Goal: Task Accomplishment & Management: Use online tool/utility

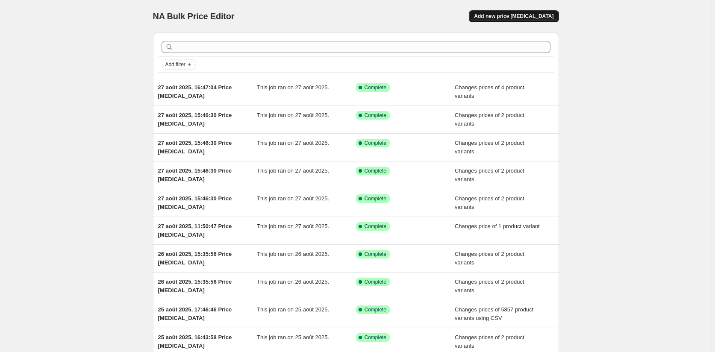
click at [540, 11] on button "Add new price [MEDICAL_DATA]" at bounding box center [514, 16] width 90 height 12
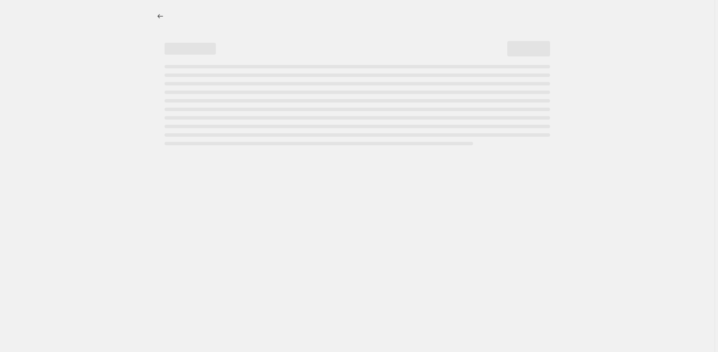
select select "percentage"
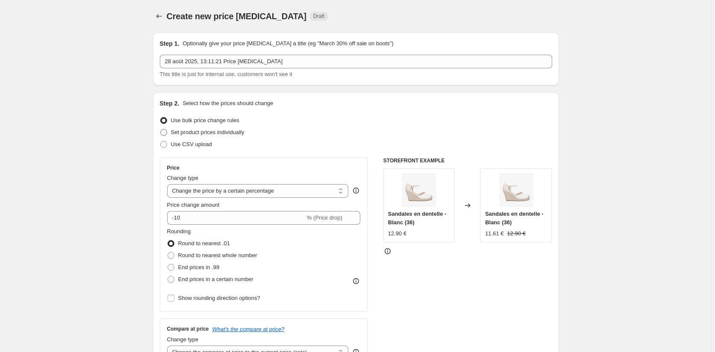
click at [163, 131] on span at bounding box center [163, 132] width 7 height 7
click at [161, 130] on input "Set product prices individually" at bounding box center [160, 129] width 0 height 0
radio input "true"
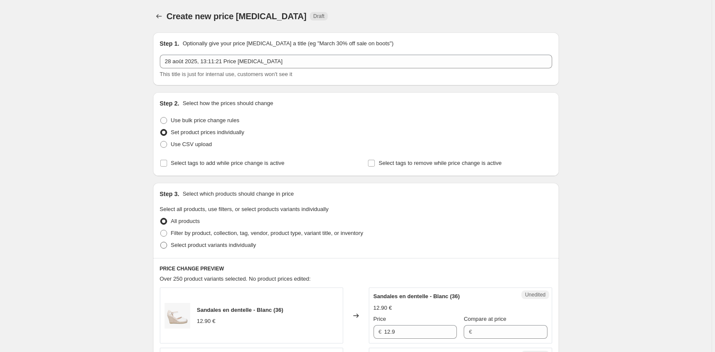
click at [167, 244] on span at bounding box center [163, 245] width 7 height 7
click at [161, 242] on input "Select product variants individually" at bounding box center [160, 242] width 0 height 0
radio input "true"
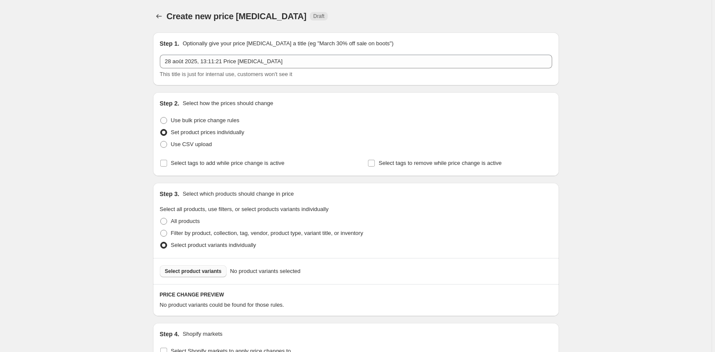
click at [211, 269] on span "Select product variants" at bounding box center [193, 271] width 57 height 7
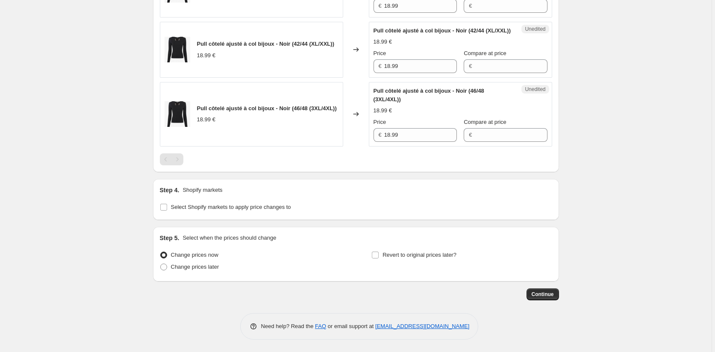
scroll to position [428, 0]
click at [163, 210] on input "Select Shopify markets to apply price changes to" at bounding box center [163, 207] width 7 height 7
checkbox input "true"
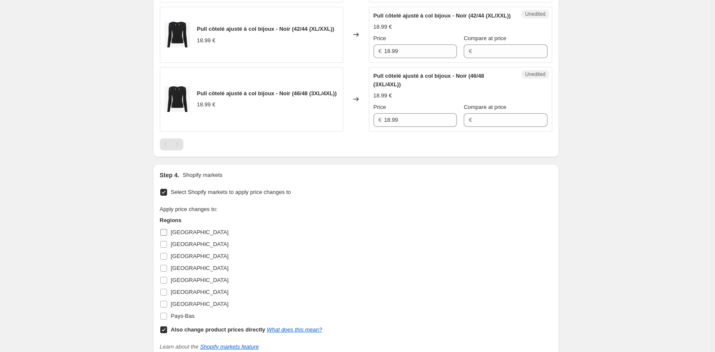
click at [167, 236] on input "[GEOGRAPHIC_DATA]" at bounding box center [163, 232] width 7 height 7
checkbox input "true"
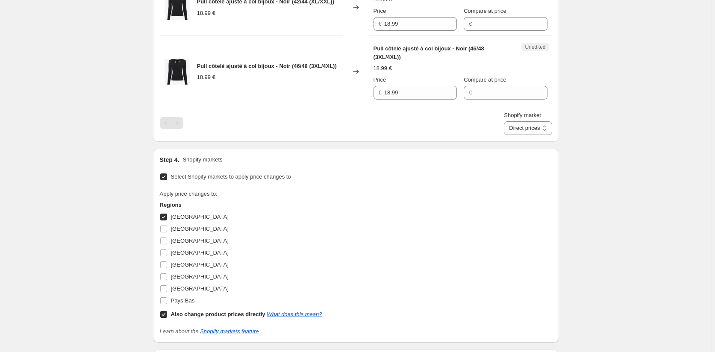
scroll to position [470, 0]
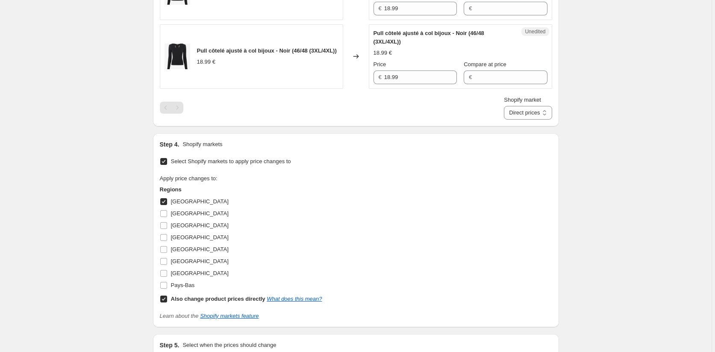
click at [167, 303] on input "Also change product prices directly What does this mean?" at bounding box center [163, 299] width 7 height 7
checkbox input "false"
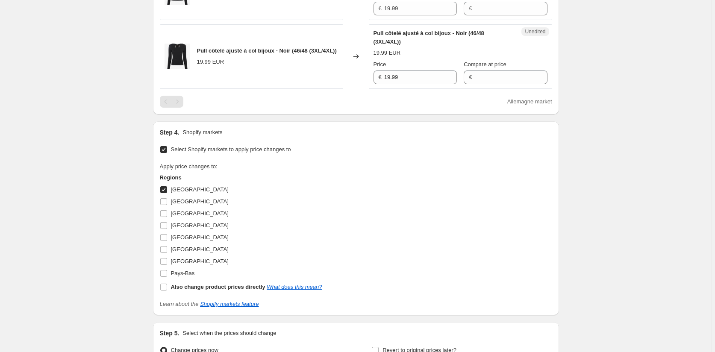
click at [165, 193] on input "[GEOGRAPHIC_DATA]" at bounding box center [163, 189] width 7 height 7
checkbox input "false"
click at [167, 205] on input "[GEOGRAPHIC_DATA]" at bounding box center [163, 201] width 7 height 7
checkbox input "false"
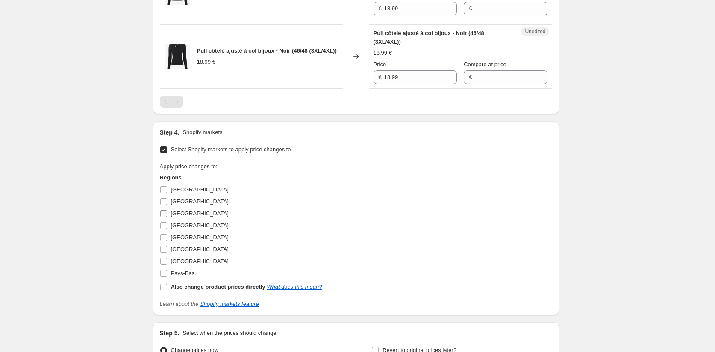
click at [167, 217] on input "[GEOGRAPHIC_DATA]" at bounding box center [163, 213] width 7 height 7
checkbox input "true"
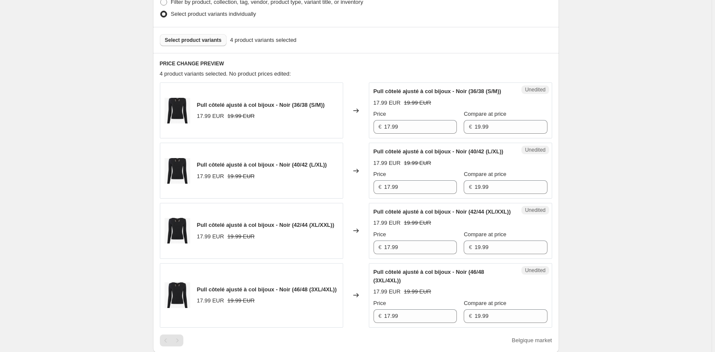
scroll to position [214, 0]
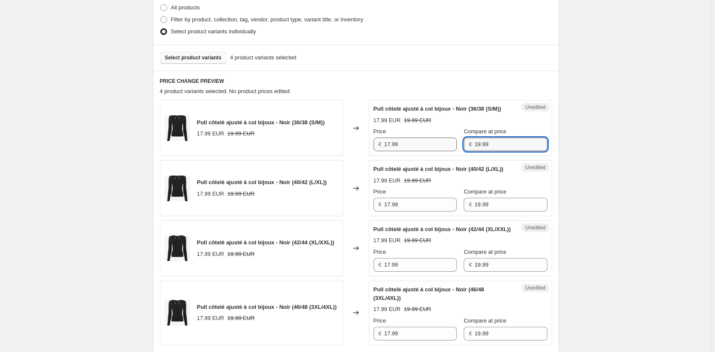
drag, startPoint x: 491, startPoint y: 153, endPoint x: 419, endPoint y: 153, distance: 72.3
click at [419, 151] on div "Price € 17.99 Compare at price € 19.99" at bounding box center [461, 139] width 174 height 24
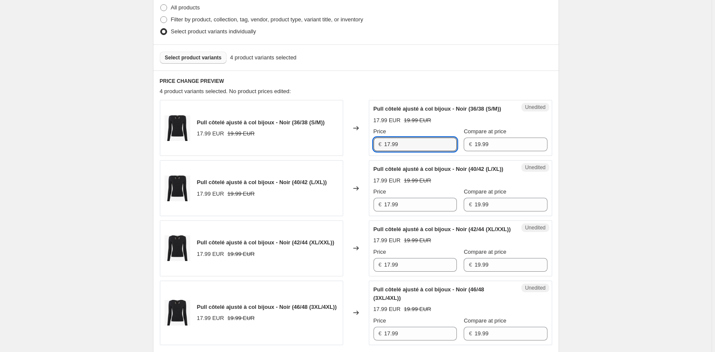
drag, startPoint x: 380, startPoint y: 153, endPoint x: 378, endPoint y: 174, distance: 21.5
click at [359, 153] on div "Pull côtelé ajusté à col bijoux - Noir (36/38 (S/M)) 17.99 EUR 19.99 EUR Change…" at bounding box center [356, 128] width 393 height 56
paste input "9"
type input "19.99"
drag, startPoint x: 359, startPoint y: 225, endPoint x: 349, endPoint y: 225, distance: 10.3
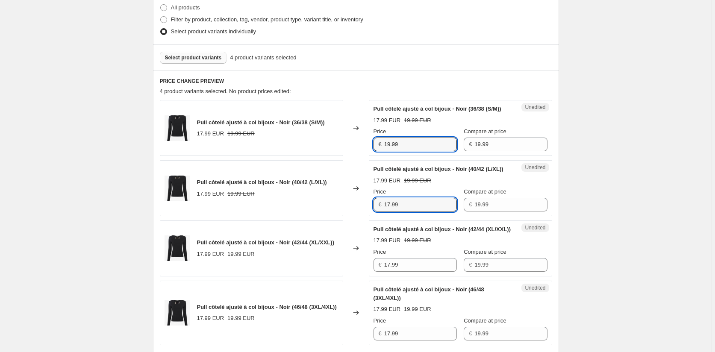
click at [349, 216] on div "Pull côtelé ajusté à col bijoux - Noir (40/42 (L/XL)) 17.99 EUR 19.99 EUR Chang…" at bounding box center [356, 188] width 393 height 56
paste input "9"
type input "19.99"
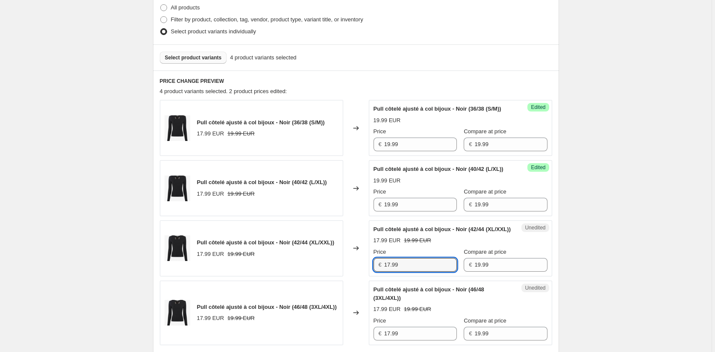
drag, startPoint x: 407, startPoint y: 287, endPoint x: 351, endPoint y: 294, distance: 56.5
click at [351, 277] on div "Pull côtelé ajusté à col bijoux - Noir (42/44 (XL/XXL)) 17.99 EUR 19.99 EUR Cha…" at bounding box center [356, 249] width 393 height 56
paste input "9"
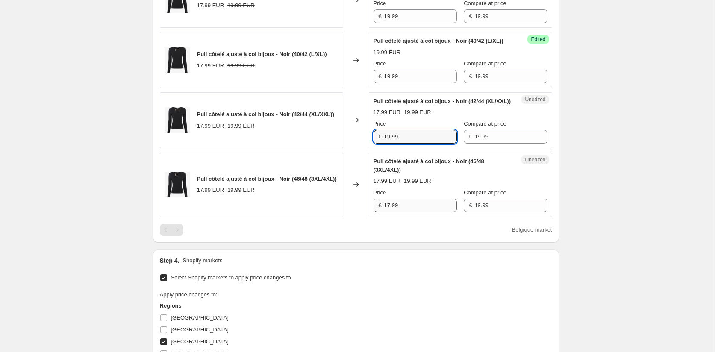
type input "19.99"
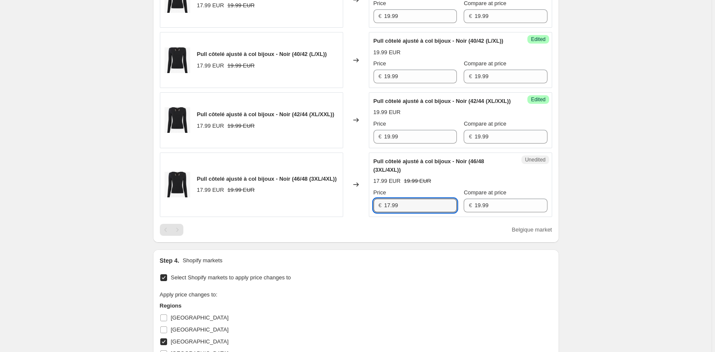
drag, startPoint x: 406, startPoint y: 231, endPoint x: 365, endPoint y: 233, distance: 41.1
click at [365, 217] on div "Pull côtelé ajusté à col bijoux - Noir (46/48 (3XL/4XL)) 17.99 EUR 19.99 EUR Ch…" at bounding box center [356, 185] width 393 height 65
paste input "9"
type input "19.99"
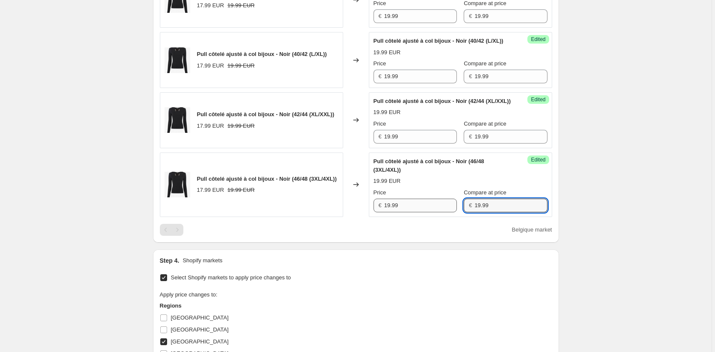
drag, startPoint x: 433, startPoint y: 232, endPoint x: 421, endPoint y: 227, distance: 13.1
click at [432, 213] on div "Price € 19.99 Compare at price € 19.99" at bounding box center [461, 201] width 174 height 24
drag, startPoint x: 490, startPoint y: 160, endPoint x: 442, endPoint y: 160, distance: 47.9
click at [442, 144] on div "Price € 19.99 Compare at price € 19.99" at bounding box center [461, 132] width 174 height 24
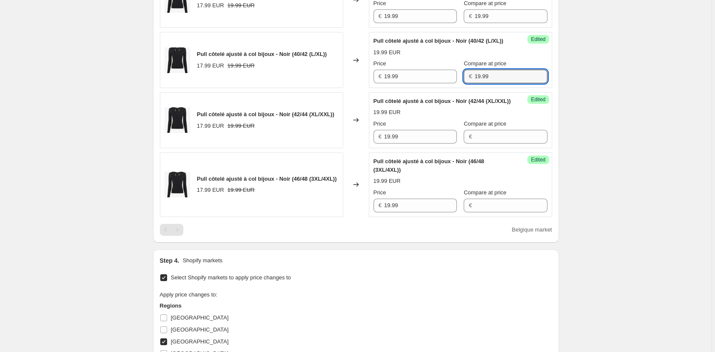
drag, startPoint x: 459, startPoint y: 92, endPoint x: 456, endPoint y: 86, distance: 6.9
click at [453, 83] on div "Price € 19.99 Compare at price € 19.99" at bounding box center [461, 71] width 174 height 24
click at [452, 23] on div "Price € 19.99 Compare at price € 19.99" at bounding box center [461, 11] width 174 height 24
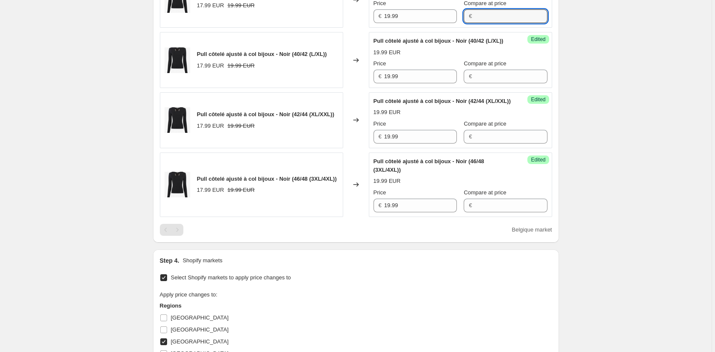
click at [615, 122] on div "Create new price [MEDICAL_DATA]. This page is ready Create new price [MEDICAL_D…" at bounding box center [356, 117] width 712 height 919
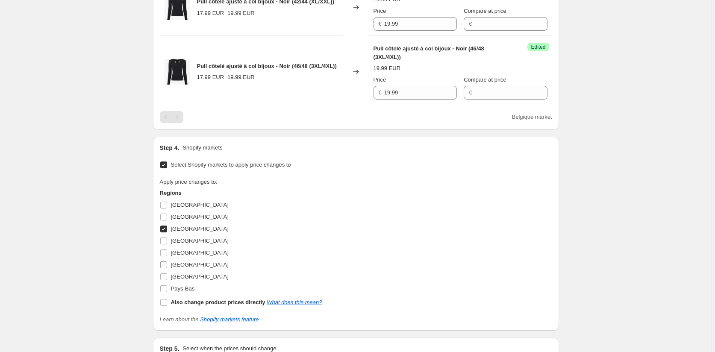
scroll to position [470, 0]
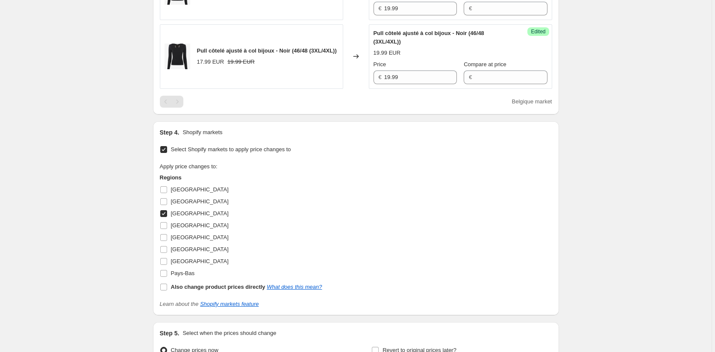
click at [167, 217] on input "[GEOGRAPHIC_DATA]" at bounding box center [163, 213] width 7 height 7
checkbox input "false"
click at [165, 229] on input "[GEOGRAPHIC_DATA]" at bounding box center [163, 225] width 7 height 7
checkbox input "true"
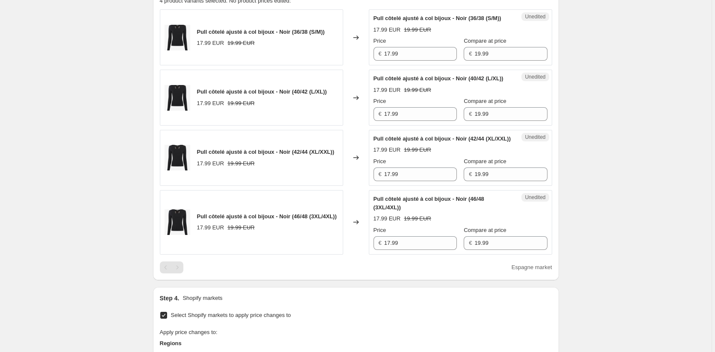
scroll to position [299, 0]
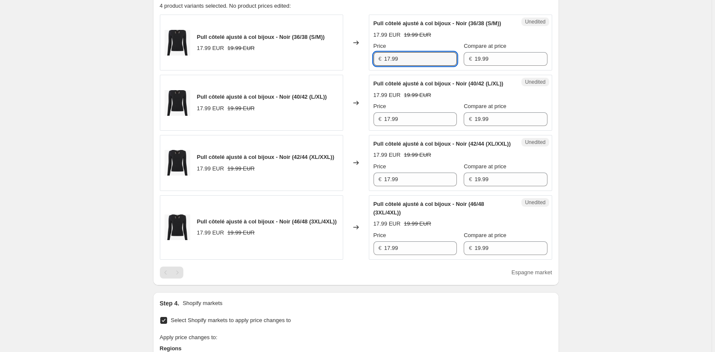
drag, startPoint x: 405, startPoint y: 68, endPoint x: 354, endPoint y: 62, distance: 52.0
click at [355, 62] on div "Pull côtelé ajusté à col bijoux - Noir (36/38 (S/M)) 17.99 EUR 19.99 EUR Change…" at bounding box center [356, 43] width 393 height 56
paste input "9"
type input "19.99"
click at [362, 131] on div "Pull côtelé ajusté à col bijoux - Noir (40/42 (L/XL)) 17.99 EUR 19.99 EUR Chang…" at bounding box center [356, 103] width 393 height 56
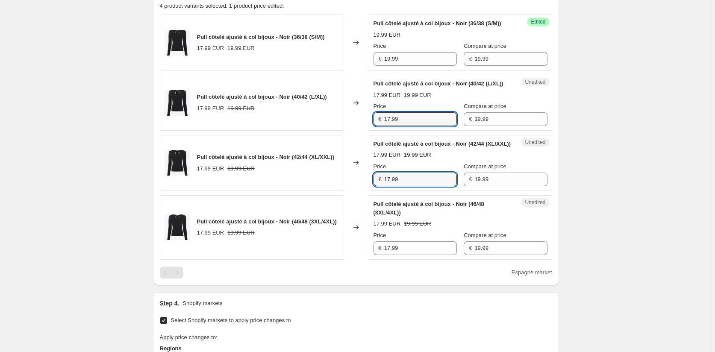
drag, startPoint x: 375, startPoint y: 209, endPoint x: 360, endPoint y: 211, distance: 15.1
click at [361, 191] on div "Pull côtelé ajusté à col bijoux - Noir (42/44 (XL/XXL)) 17.99 EUR 19.99 EUR Cha…" at bounding box center [356, 163] width 393 height 56
drag, startPoint x: 378, startPoint y: 208, endPoint x: 388, endPoint y: 231, distance: 24.9
click at [367, 191] on div "Pull côtelé ajusté à col bijoux - Noir (42/44 (XL/XXL)) 17.99 EUR 19.99 EUR Cha…" at bounding box center [356, 163] width 393 height 56
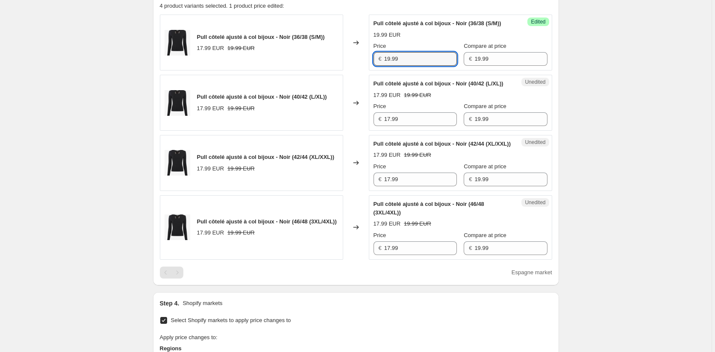
drag, startPoint x: 409, startPoint y: 71, endPoint x: 360, endPoint y: 65, distance: 49.1
click at [360, 65] on div "Pull côtelé ajusté à col bijoux - Noir (36/38 (S/M)) 17.99 EUR 19.99 EUR Change…" at bounding box center [356, 43] width 393 height 56
drag, startPoint x: 402, startPoint y: 133, endPoint x: 373, endPoint y: 133, distance: 28.2
click at [373, 131] on div "Unedited Pull côtelé ajusté à col bijoux - Noir (40/42 (L/XL)) 17.99 EUR 19.99 …" at bounding box center [460, 103] width 183 height 56
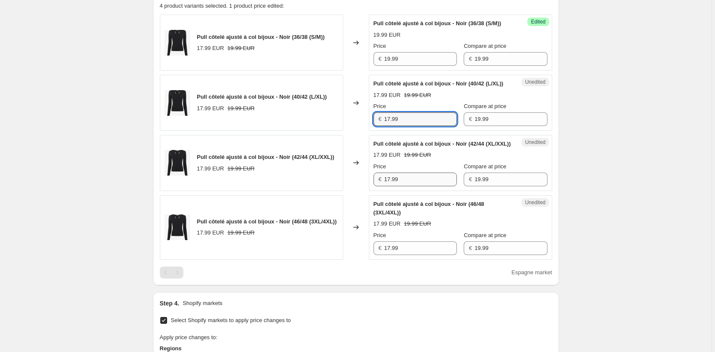
paste input "9"
type input "19.99"
drag, startPoint x: 403, startPoint y: 204, endPoint x: 371, endPoint y: 211, distance: 32.3
click at [372, 191] on div "Unedited Pull côtelé ajusté à col bijoux - Noir (42/44 (XL/XXL)) 17.99 EUR 19.9…" at bounding box center [460, 163] width 183 height 56
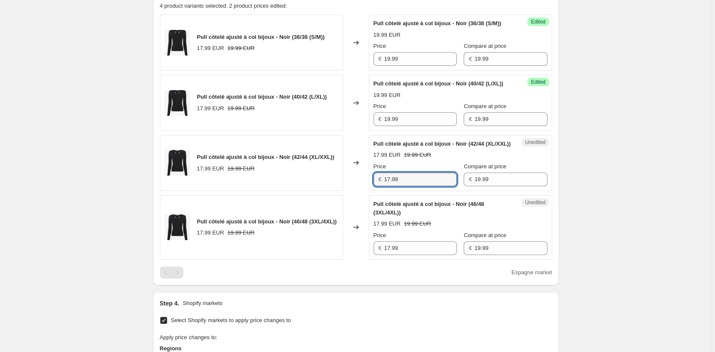
paste input "9"
type input "19.99"
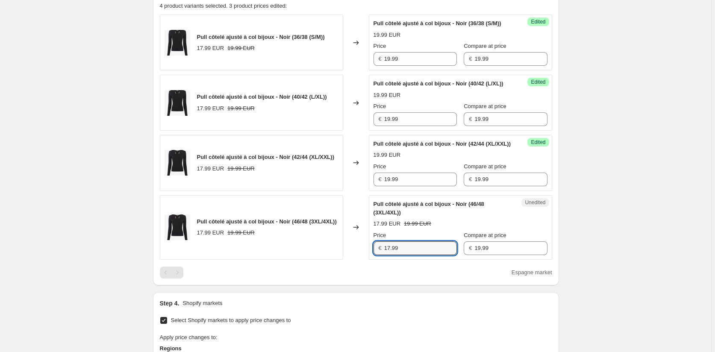
drag, startPoint x: 402, startPoint y: 274, endPoint x: 371, endPoint y: 274, distance: 30.8
click at [371, 260] on div "Unedited Pull côtelé ajusté à col bijoux - Noir (46/48 (3XL/4XL)) 17.99 EUR 19.…" at bounding box center [460, 227] width 183 height 65
paste input "9"
type input "19.99"
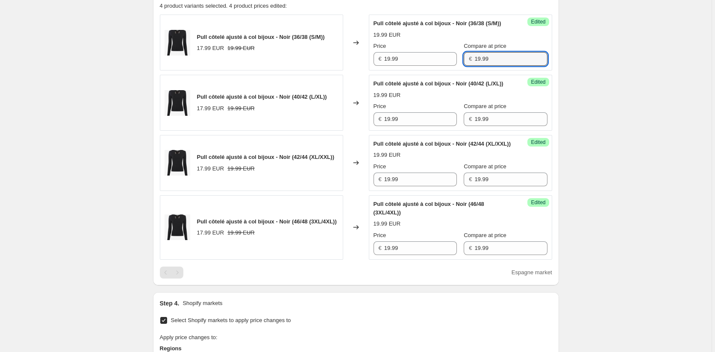
drag, startPoint x: 480, startPoint y: 69, endPoint x: 458, endPoint y: 68, distance: 22.3
click at [464, 66] on div "€ 19.99" at bounding box center [505, 59] width 83 height 14
click at [448, 126] on div "Price € 19.99 Compare at price € 19.99" at bounding box center [461, 114] width 174 height 24
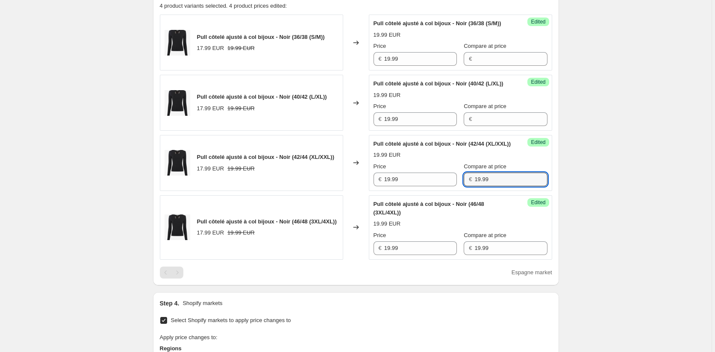
drag, startPoint x: 489, startPoint y: 206, endPoint x: 451, endPoint y: 216, distance: 39.4
click at [464, 186] on div "€ 19.99" at bounding box center [505, 180] width 83 height 14
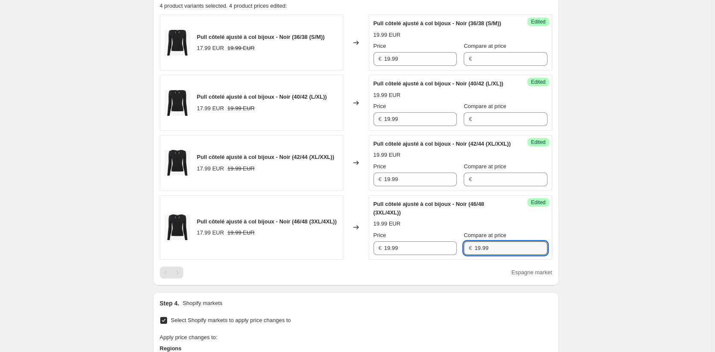
drag, startPoint x: 484, startPoint y: 273, endPoint x: 455, endPoint y: 273, distance: 29.5
click at [455, 255] on div "Price € 19.99 Compare at price € 19.99" at bounding box center [461, 243] width 174 height 24
click at [612, 255] on div "Create new price [MEDICAL_DATA]. This page is ready Create new price [MEDICAL_D…" at bounding box center [356, 160] width 712 height 919
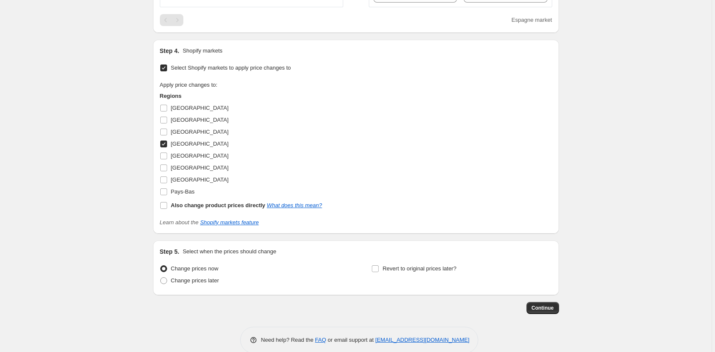
scroll to position [556, 0]
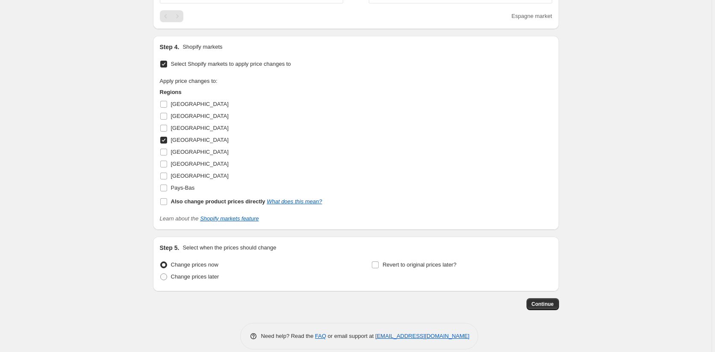
click at [165, 144] on input "[GEOGRAPHIC_DATA]" at bounding box center [163, 140] width 7 height 7
checkbox input "false"
click at [163, 156] on input "[GEOGRAPHIC_DATA]" at bounding box center [163, 152] width 7 height 7
checkbox input "true"
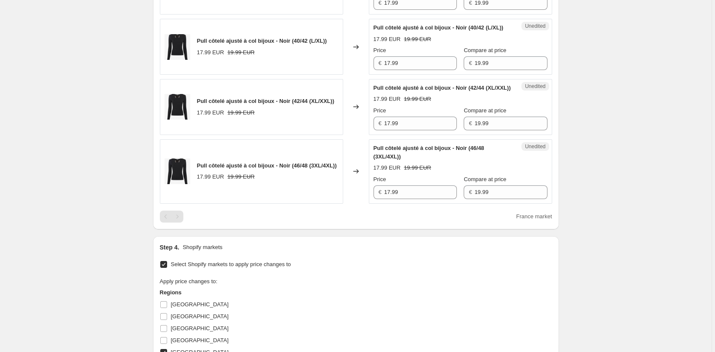
scroll to position [342, 0]
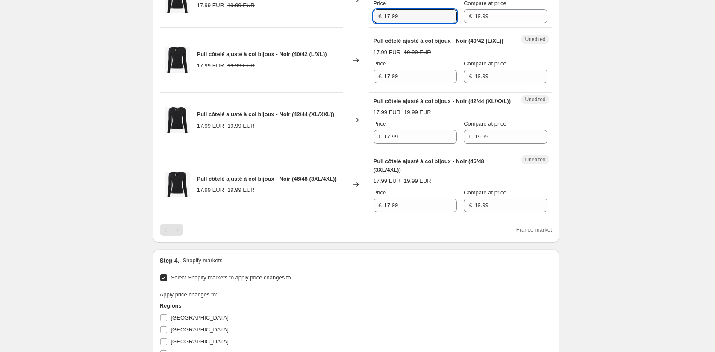
drag, startPoint x: 333, startPoint y: 23, endPoint x: 301, endPoint y: 23, distance: 32.1
click at [301, 23] on div "Pull côtelé ajusté à col bijoux - Noir (36/38 (S/M)) 17.99 EUR 19.99 EUR Change…" at bounding box center [356, 0] width 393 height 56
paste input "9"
type input "19.99"
drag, startPoint x: 415, startPoint y: 94, endPoint x: 341, endPoint y: 93, distance: 74.0
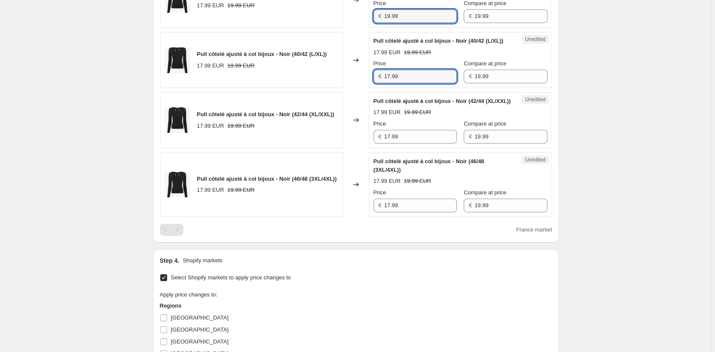
click at [341, 88] on div "Pull côtelé ajusté à col bijoux - Noir (40/42 (L/XL)) 17.99 EUR 19.99 EUR Chang…" at bounding box center [356, 60] width 393 height 56
drag, startPoint x: 363, startPoint y: 23, endPoint x: 354, endPoint y: 22, distance: 9.4
click at [354, 22] on div "Pull côtelé ajusté à col bijoux - Noir (36/38 (S/M)) 17.99 EUR 19.99 EUR Change…" at bounding box center [356, 0] width 393 height 56
drag, startPoint x: 373, startPoint y: 91, endPoint x: 363, endPoint y: 89, distance: 10.4
click at [363, 88] on div "Pull côtelé ajusté à col bijoux - Noir (40/42 (L/XL)) 17.99 EUR 19.99 EUR Chang…" at bounding box center [356, 60] width 393 height 56
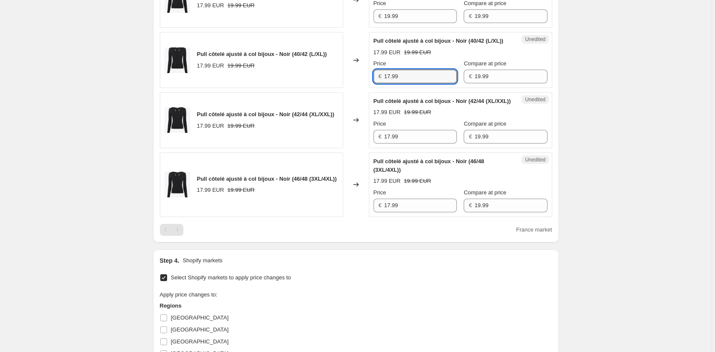
paste input "9"
type input "19.99"
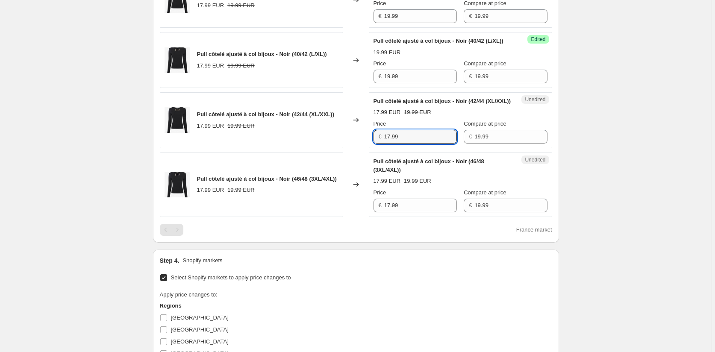
drag, startPoint x: 375, startPoint y: 160, endPoint x: 379, endPoint y: 178, distance: 18.0
click at [373, 148] on div "Unedited Pull côtelé ajusté à col bijoux - Noir (42/44 (XL/XXL)) 17.99 EUR 19.9…" at bounding box center [460, 120] width 183 height 56
paste input "9"
type input "19.99"
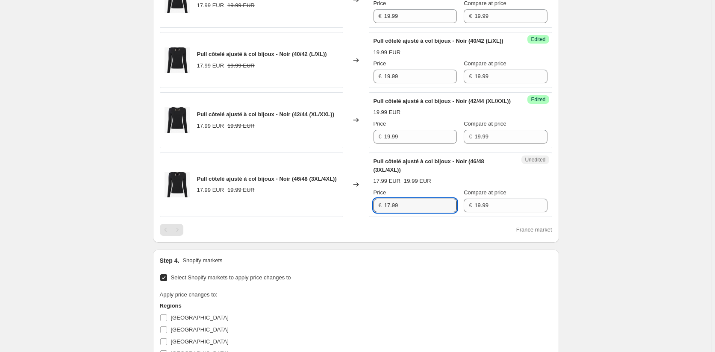
click at [355, 217] on div "Pull côtelé ajusté à col bijoux - Noir (46/48 (3XL/4XL)) 17.99 EUR 19.99 EUR Ch…" at bounding box center [356, 185] width 393 height 65
paste input "9"
type input "19.99"
drag, startPoint x: 499, startPoint y: 232, endPoint x: 411, endPoint y: 226, distance: 87.4
click at [411, 213] on div "Price € 19.99 Compare at price € 19.99" at bounding box center [461, 201] width 174 height 24
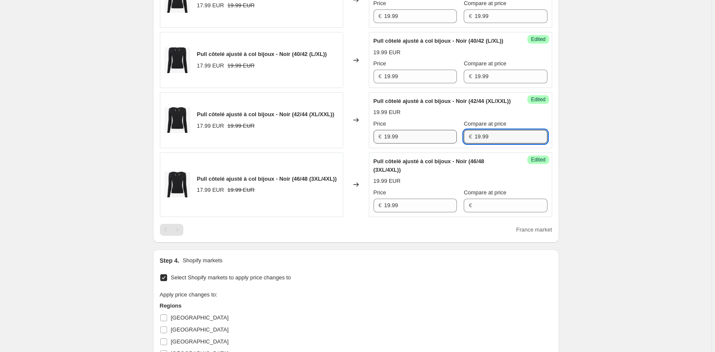
click at [442, 144] on div "Price € 19.99 Compare at price € 19.99" at bounding box center [461, 132] width 174 height 24
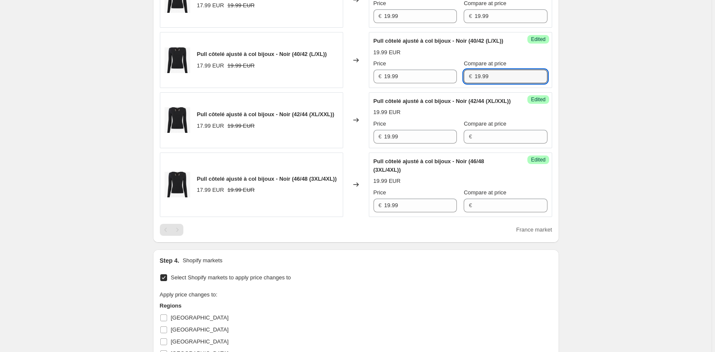
drag, startPoint x: 481, startPoint y: 95, endPoint x: 468, endPoint y: 62, distance: 34.7
click at [446, 83] on div "Price € 19.99 Compare at price € 19.99" at bounding box center [461, 71] width 174 height 24
click at [449, 23] on div "Price € 19.99 Compare at price € 19.99" at bounding box center [461, 11] width 174 height 24
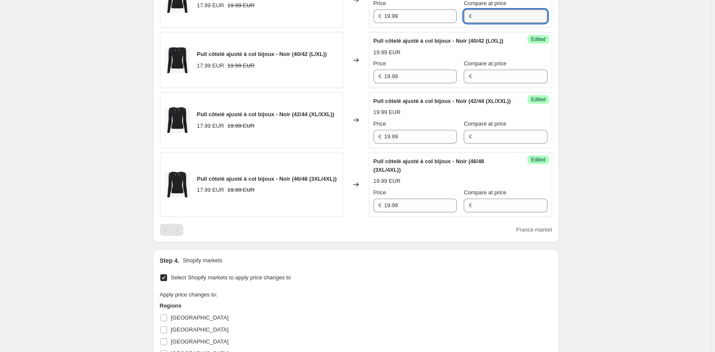
click at [597, 154] on div "Create new price [MEDICAL_DATA]. This page is ready Create new price [MEDICAL_D…" at bounding box center [356, 117] width 712 height 919
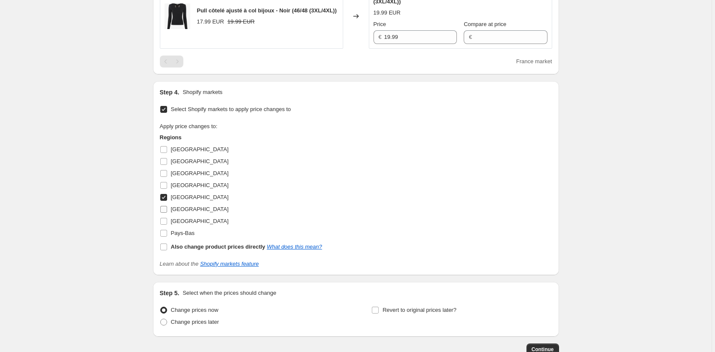
scroll to position [513, 0]
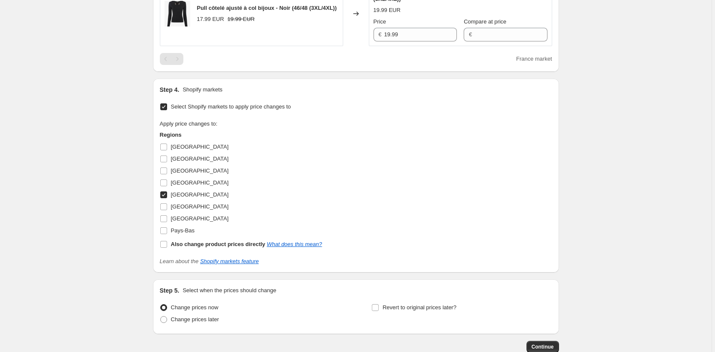
click at [163, 198] on input "[GEOGRAPHIC_DATA]" at bounding box center [163, 195] width 7 height 7
checkbox input "false"
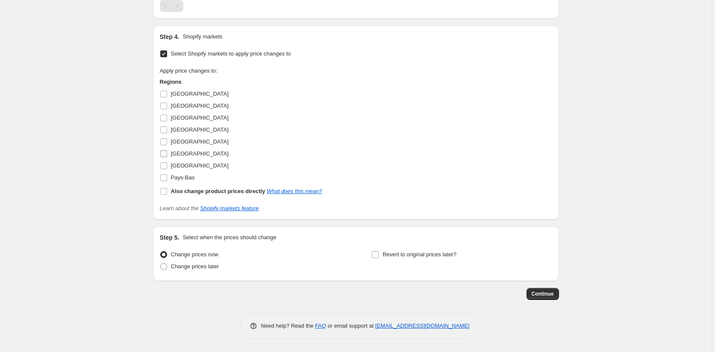
click at [167, 154] on input "[GEOGRAPHIC_DATA]" at bounding box center [163, 154] width 7 height 7
checkbox input "true"
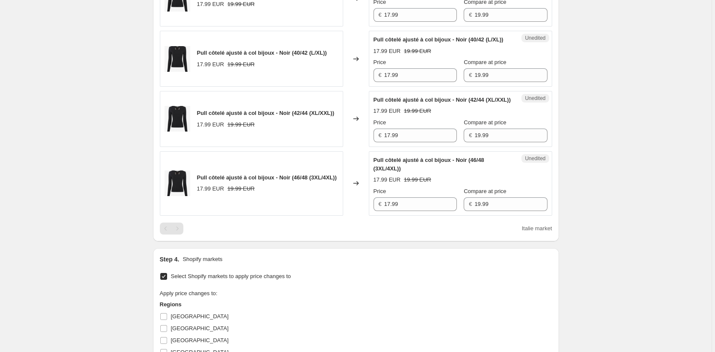
scroll to position [335, 0]
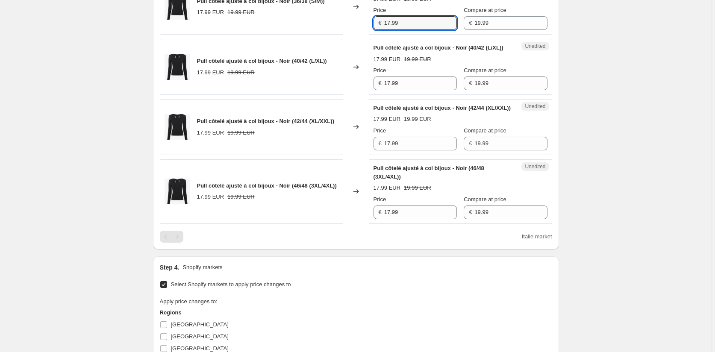
drag, startPoint x: 419, startPoint y: 32, endPoint x: 338, endPoint y: 28, distance: 80.5
click at [339, 28] on div "Pull côtelé ajusté à col bijoux - Noir (36/38 (S/M)) 17.99 EUR 19.99 EUR Change…" at bounding box center [356, 7] width 393 height 56
paste input "9"
type input "19.99"
drag, startPoint x: 409, startPoint y: 96, endPoint x: 352, endPoint y: 97, distance: 57.3
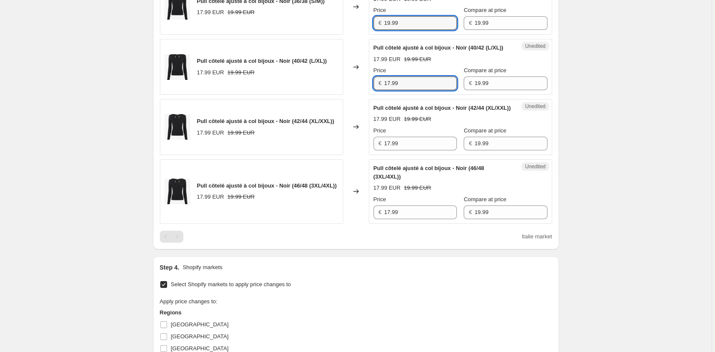
click at [352, 95] on div "Pull côtelé ajusté à col bijoux - Noir (40/42 (L/XL)) 17.99 EUR 19.99 EUR Chang…" at bounding box center [356, 67] width 393 height 56
click at [369, 30] on div "Pull côtelé ajusté à col bijoux - Noir (36/38 (S/M)) 17.99 EUR 19.99 EUR Change…" at bounding box center [356, 7] width 393 height 56
drag, startPoint x: 404, startPoint y: 100, endPoint x: 349, endPoint y: 91, distance: 55.1
click at [349, 91] on div "Pull côtelé ajusté à col bijoux - Noir (40/42 (L/XL)) 17.99 EUR 19.99 EUR Chang…" at bounding box center [356, 67] width 393 height 56
paste input "9"
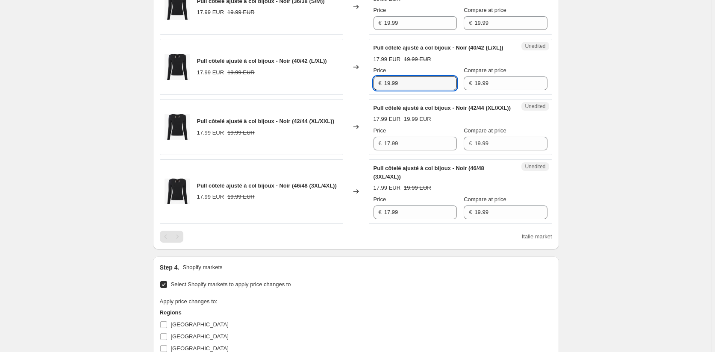
type input "19.99"
click at [355, 155] on div "Pull côtelé ajusté à col bijoux - Noir (42/44 (XL/XXL)) 17.99 EUR 19.99 EUR Cha…" at bounding box center [356, 127] width 393 height 56
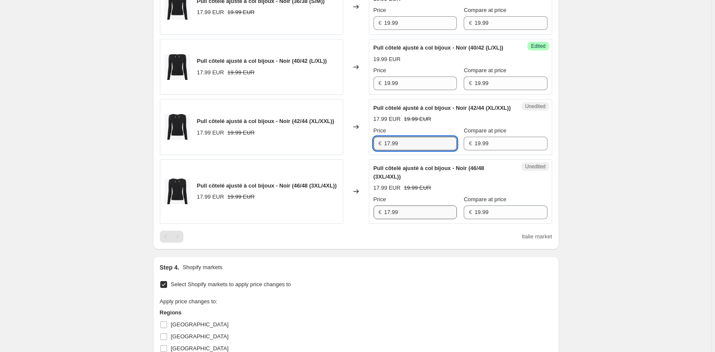
paste input "9"
type input "19.99"
click at [362, 224] on div "Pull côtelé ajusté à col bijoux - Noir (46/48 (3XL/4XL)) 17.99 EUR 19.99 EUR Ch…" at bounding box center [356, 192] width 393 height 65
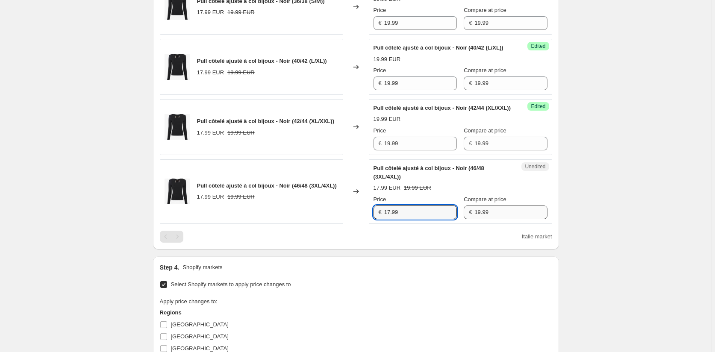
paste input "9"
type input "19.99"
click at [443, 219] on div "Price € 19.99 Compare at price € 19.99" at bounding box center [461, 207] width 174 height 24
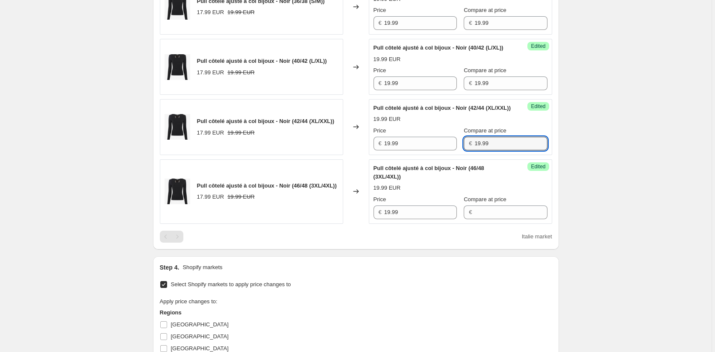
drag, startPoint x: 463, startPoint y: 167, endPoint x: 455, endPoint y: 153, distance: 15.9
click at [449, 151] on div "Price € 19.99 Compare at price € 19.99" at bounding box center [461, 139] width 174 height 24
drag, startPoint x: 485, startPoint y: 100, endPoint x: 454, endPoint y: 97, distance: 31.4
click at [455, 90] on div "Price € 19.99 Compare at price € 19.99" at bounding box center [461, 78] width 174 height 24
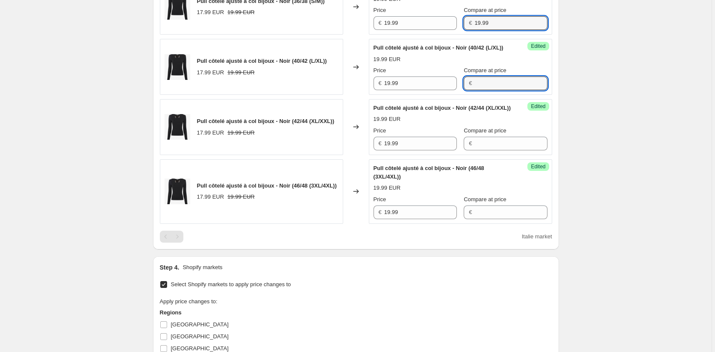
drag
click at [455, 29] on div "Price € 19.99 Compare at price € 19.99" at bounding box center [461, 18] width 174 height 24
click at [603, 144] on div "Create new price [MEDICAL_DATA]. This page is ready Create new price [MEDICAL_D…" at bounding box center [356, 124] width 712 height 919
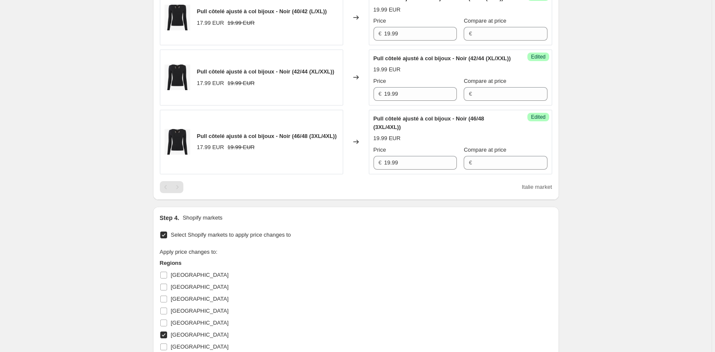
scroll to position [506, 0]
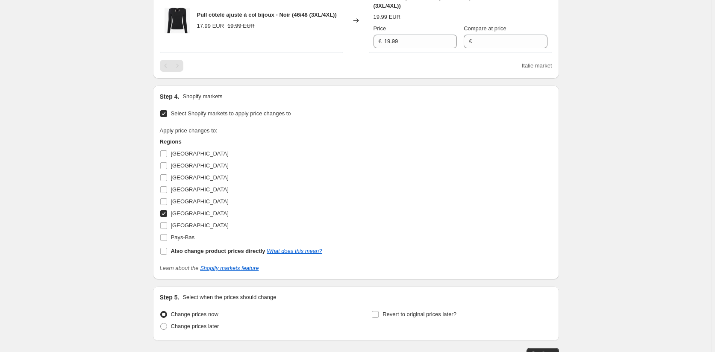
click at [167, 217] on input "[GEOGRAPHIC_DATA]" at bounding box center [163, 213] width 7 height 7
checkbox input "false"
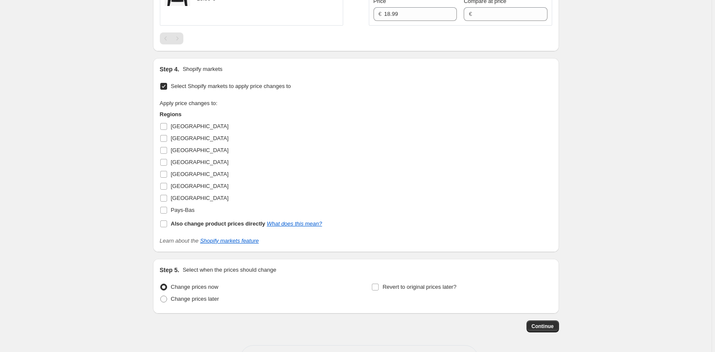
scroll to position [549, 0]
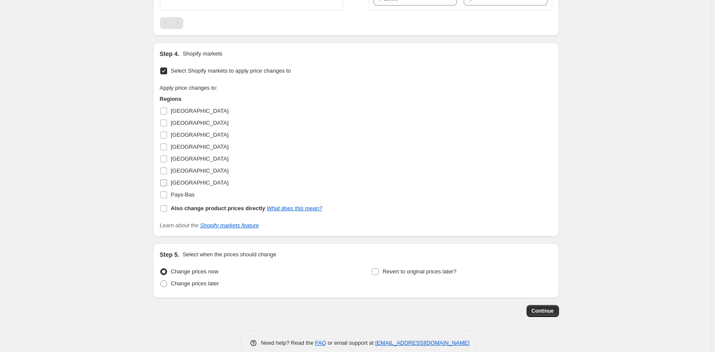
click at [166, 186] on input "[GEOGRAPHIC_DATA]" at bounding box center [163, 183] width 7 height 7
click at [165, 186] on input "[GEOGRAPHIC_DATA]" at bounding box center [163, 183] width 7 height 7
checkbox input "false"
click at [166, 198] on input "Pays-Bas" at bounding box center [163, 195] width 7 height 7
click at [165, 198] on input "Pays-Bas" at bounding box center [163, 195] width 7 height 7
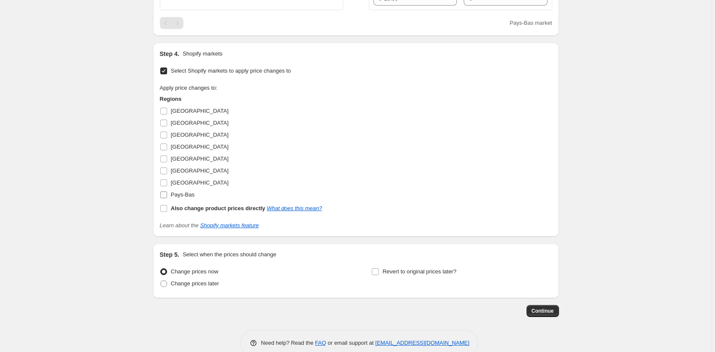
checkbox input "false"
click at [167, 139] on input "[GEOGRAPHIC_DATA]" at bounding box center [163, 135] width 7 height 7
checkbox input "true"
click at [166, 151] on input "[GEOGRAPHIC_DATA]" at bounding box center [163, 147] width 7 height 7
checkbox input "true"
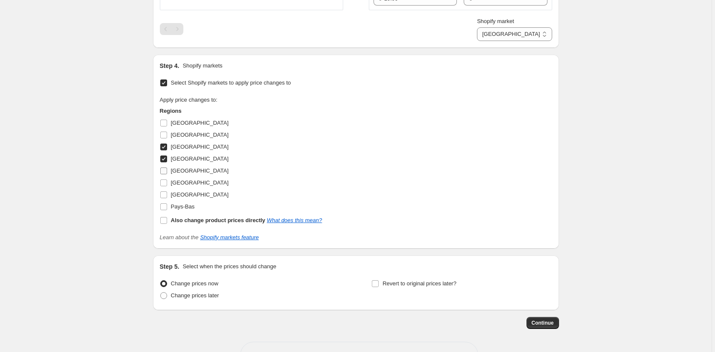
click at [163, 174] on input "[GEOGRAPHIC_DATA]" at bounding box center [163, 171] width 7 height 7
checkbox input "true"
click at [164, 186] on input "[GEOGRAPHIC_DATA]" at bounding box center [163, 183] width 7 height 7
checkbox input "true"
click at [322, 210] on div "Apply price changes to: Regions [GEOGRAPHIC_DATA] [GEOGRAPHIC_DATA] [GEOGRAPHIC…" at bounding box center [356, 161] width 393 height 131
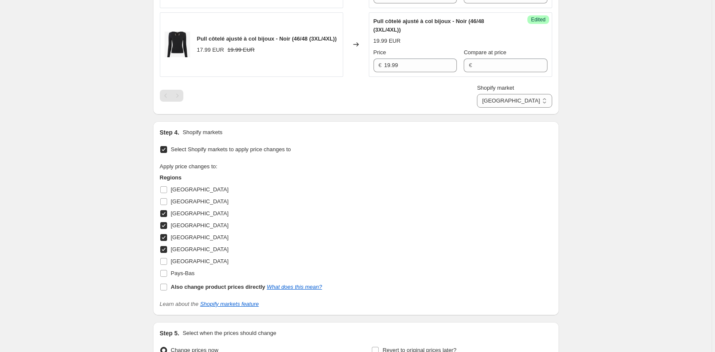
scroll to position [604, 0]
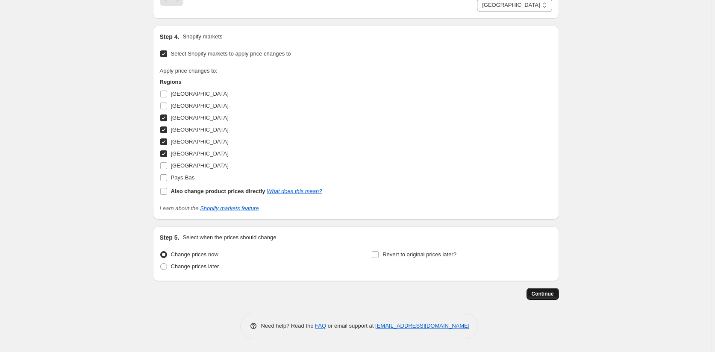
click at [534, 294] on span "Continue" at bounding box center [543, 294] width 22 height 7
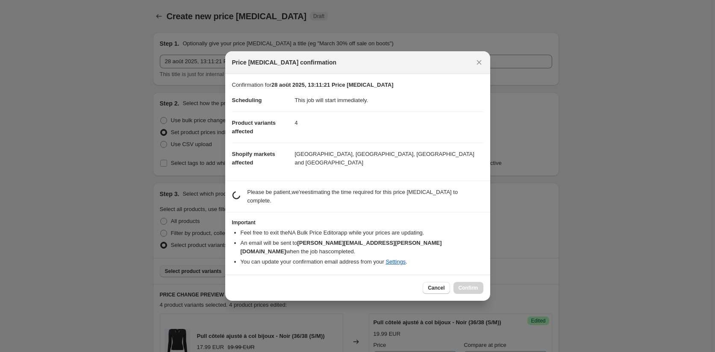
scroll to position [0, 0]
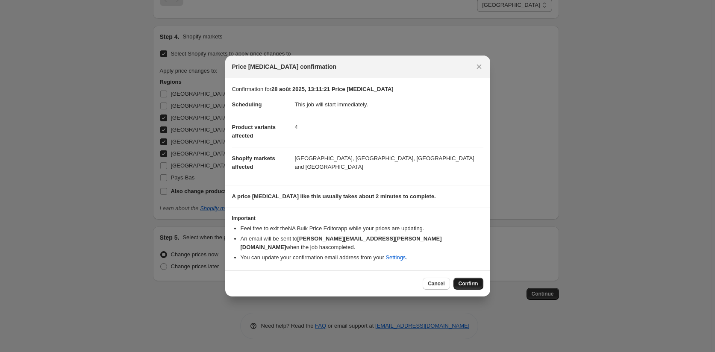
click at [469, 281] on span "Confirm" at bounding box center [469, 284] width 20 height 7
